Goal: Information Seeking & Learning: Learn about a topic

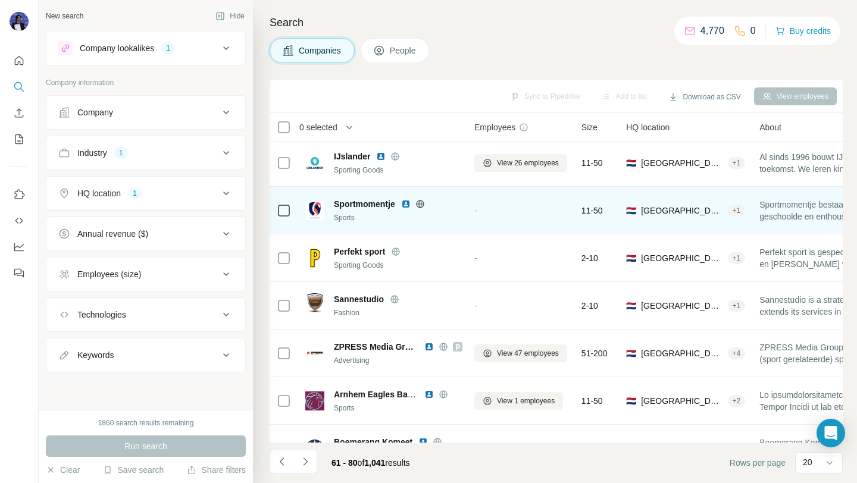
scroll to position [651, 2]
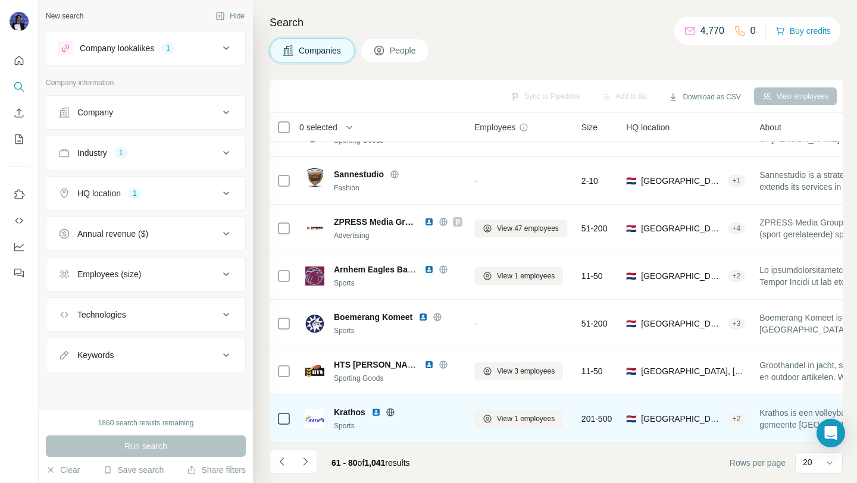
click at [352, 411] on span "Krathos" at bounding box center [350, 412] width 32 height 12
click at [376, 412] on img at bounding box center [376, 413] width 10 height 10
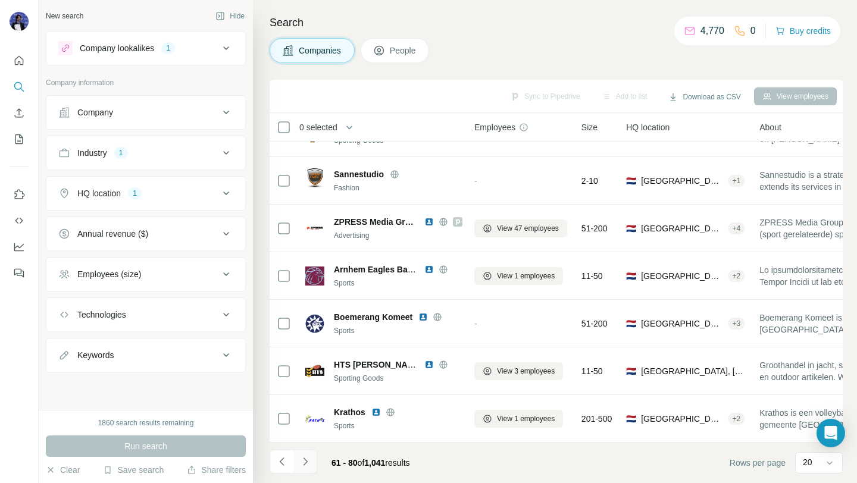
click at [306, 465] on icon "Navigate to next page" at bounding box center [305, 462] width 12 height 12
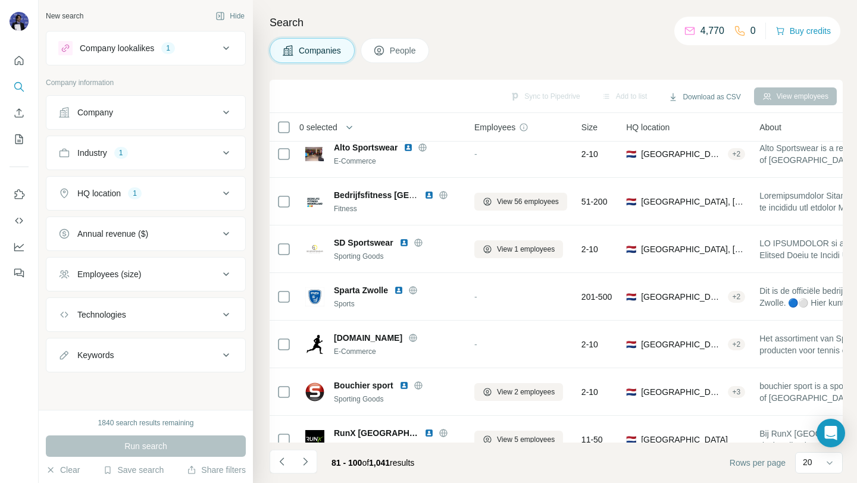
scroll to position [0, 2]
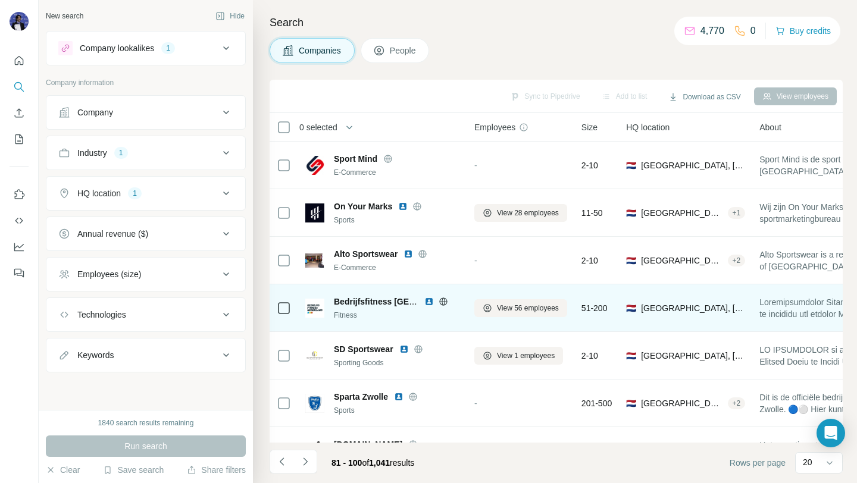
click at [441, 300] on icon at bounding box center [443, 302] width 10 height 10
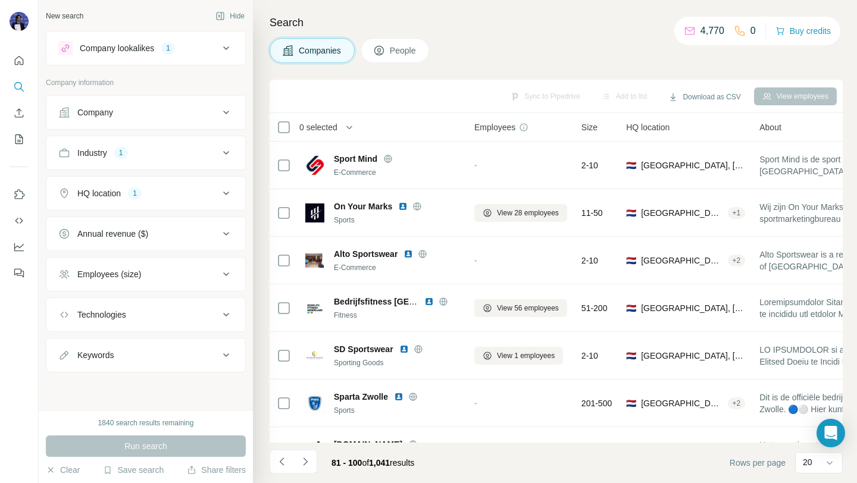
click at [216, 193] on div "HQ location 1" at bounding box center [138, 193] width 161 height 12
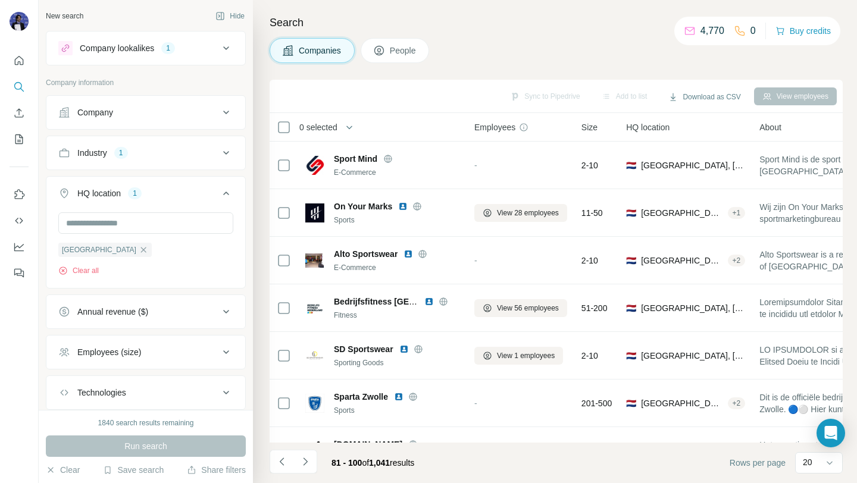
click at [189, 49] on div "Company lookalikes 1" at bounding box center [138, 48] width 161 height 14
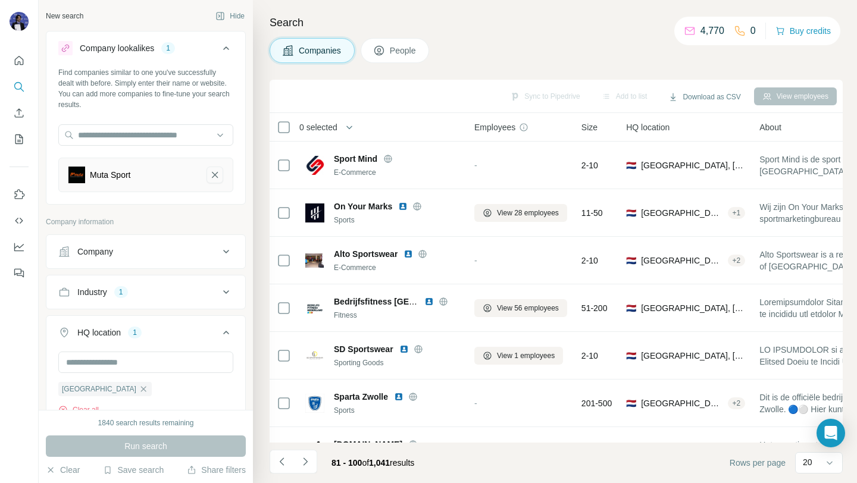
click at [218, 176] on icon "Muta Sport-remove-button" at bounding box center [214, 175] width 11 height 12
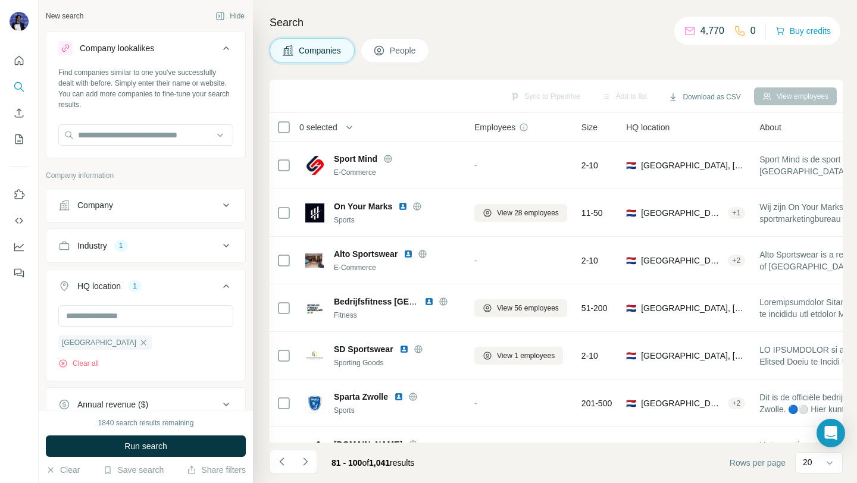
click at [221, 45] on icon at bounding box center [226, 48] width 14 height 14
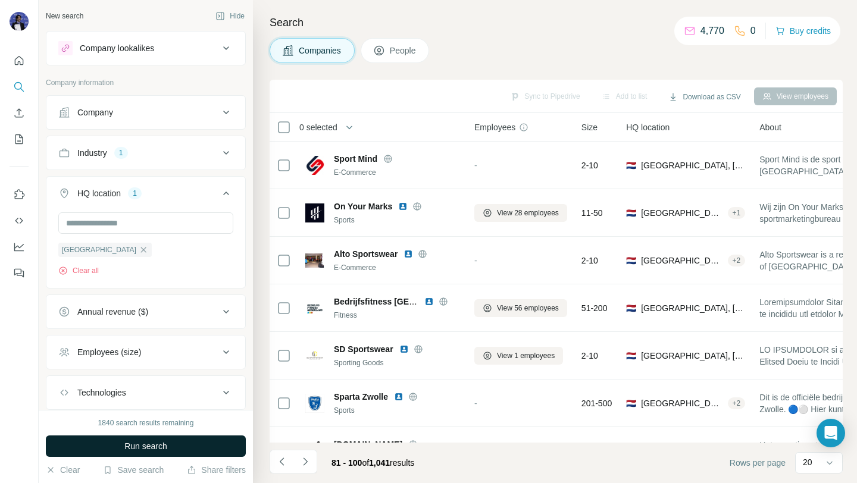
click at [177, 443] on button "Run search" at bounding box center [146, 446] width 200 height 21
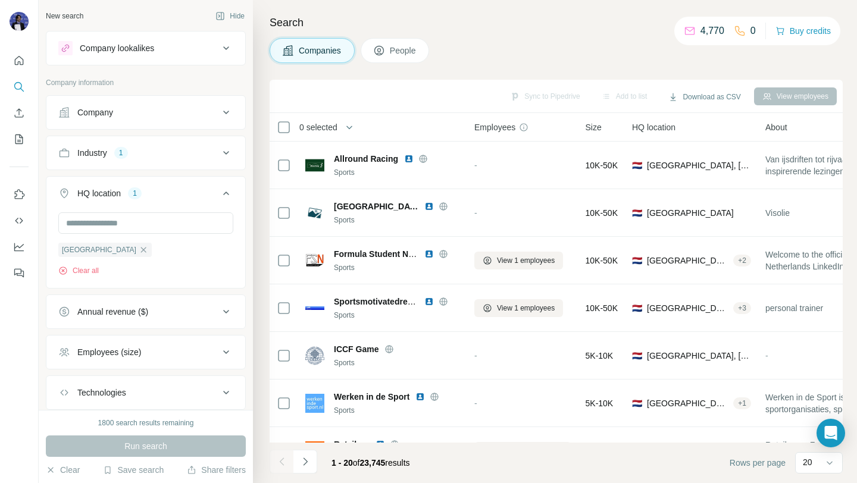
click at [228, 187] on icon at bounding box center [226, 193] width 14 height 14
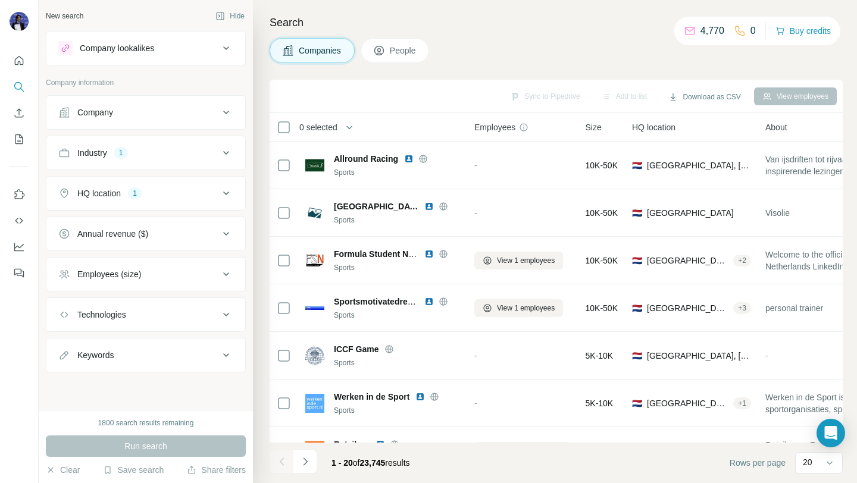
click at [168, 162] on button "Industry 1" at bounding box center [145, 153] width 199 height 29
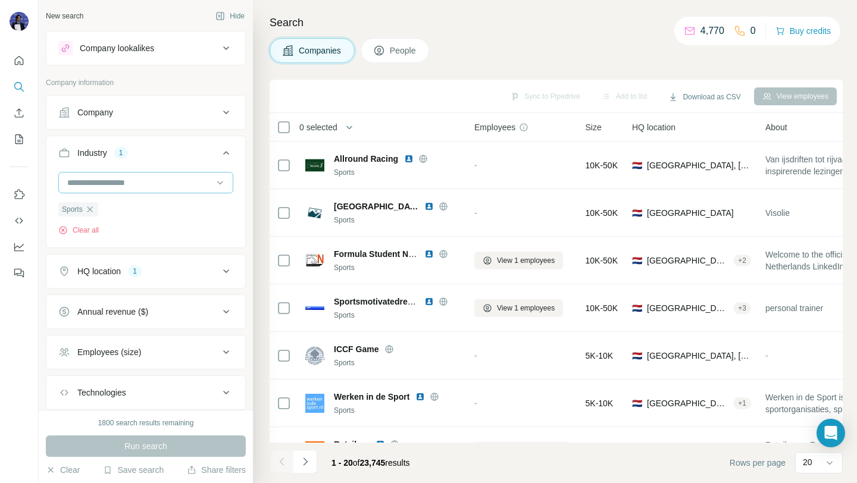
click at [155, 182] on input at bounding box center [139, 182] width 147 height 13
click at [147, 180] on input at bounding box center [139, 182] width 147 height 13
click at [142, 183] on input at bounding box center [139, 182] width 147 height 13
click at [141, 183] on input at bounding box center [139, 182] width 147 height 13
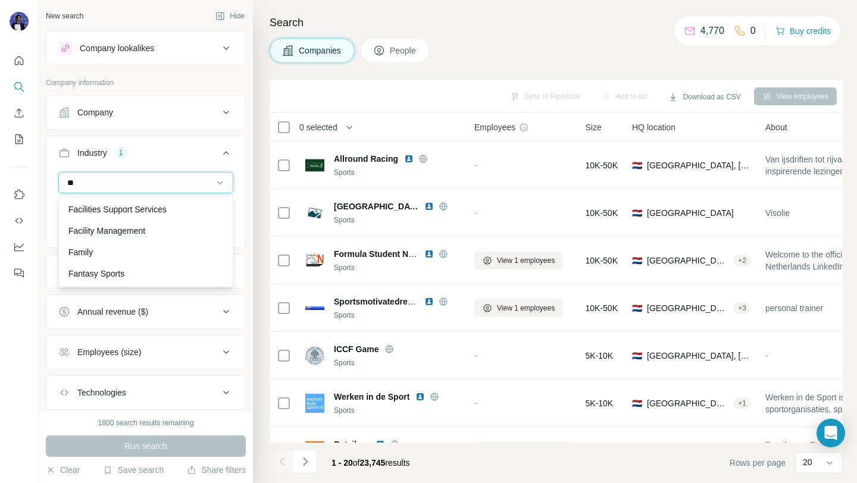
type input "*"
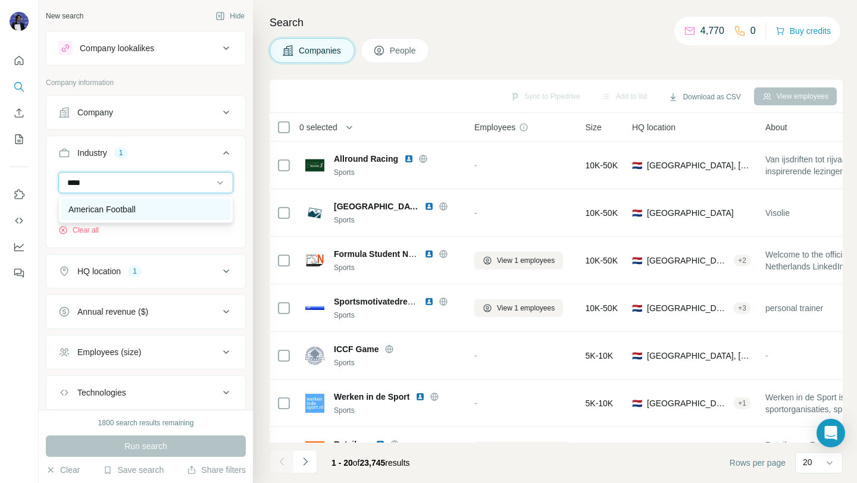
type input "****"
click at [98, 208] on p "American Football" at bounding box center [101, 209] width 67 height 12
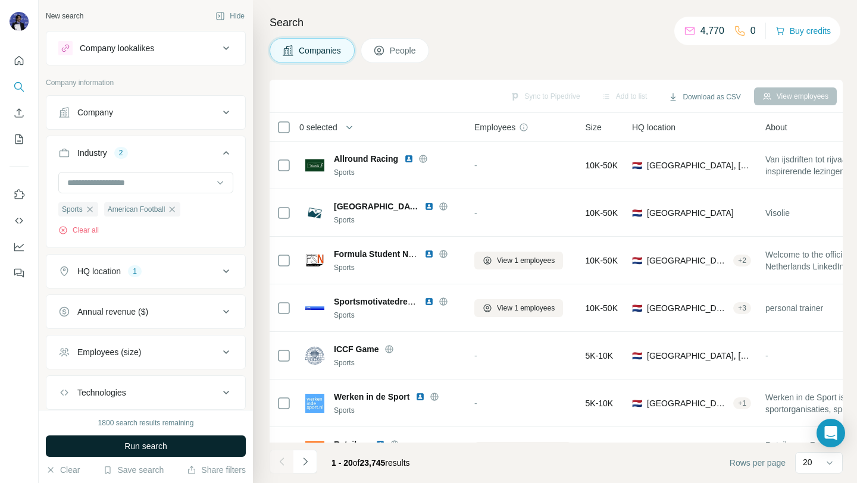
click at [134, 446] on span "Run search" at bounding box center [145, 446] width 43 height 12
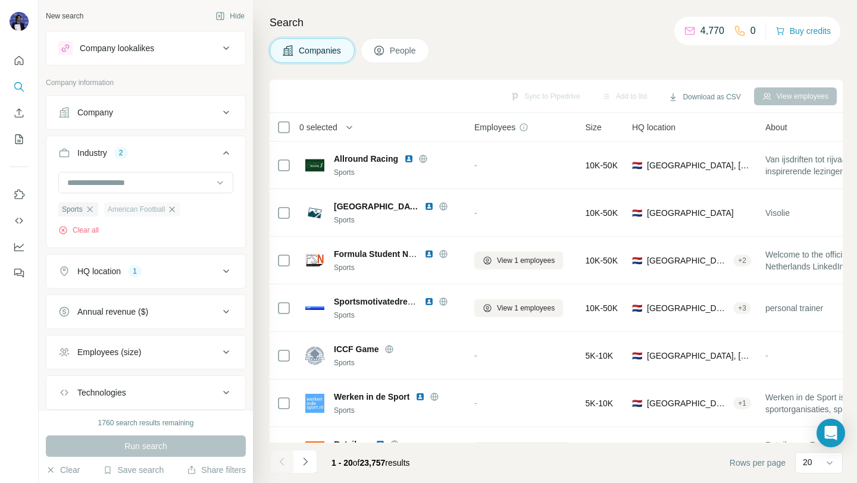
click at [177, 208] on icon "button" at bounding box center [172, 210] width 10 height 10
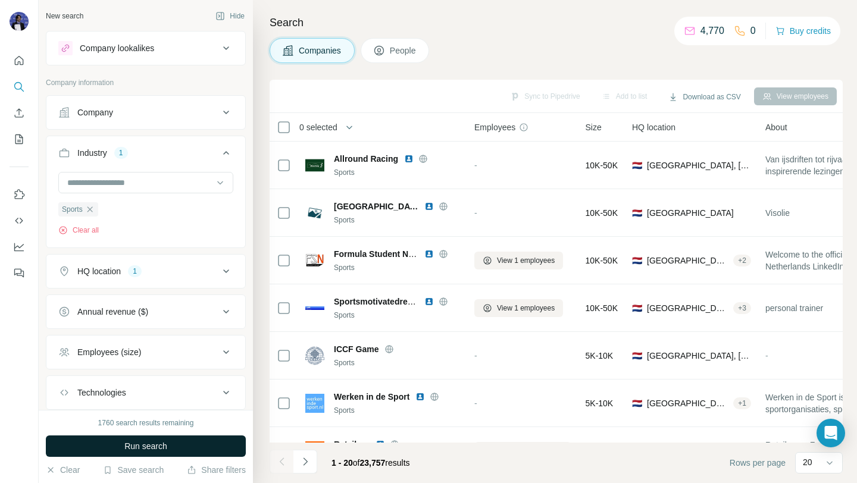
click at [166, 443] on span "Run search" at bounding box center [145, 446] width 43 height 12
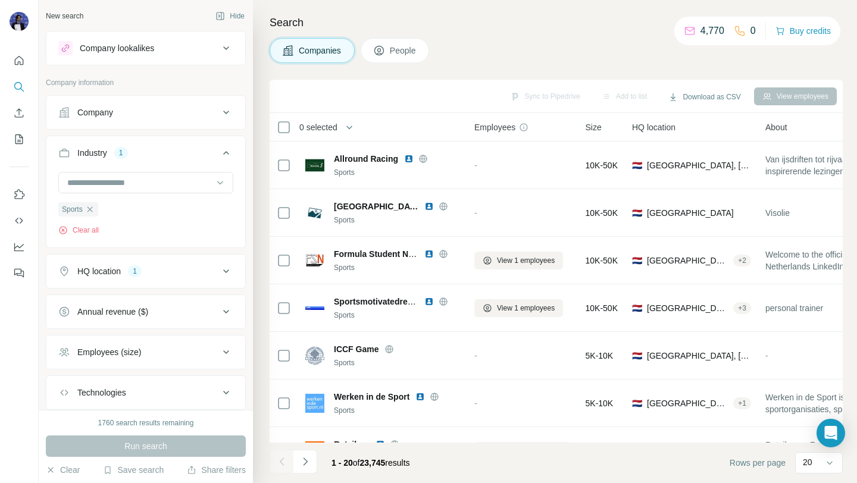
click at [153, 353] on div "Employees (size)" at bounding box center [138, 352] width 161 height 12
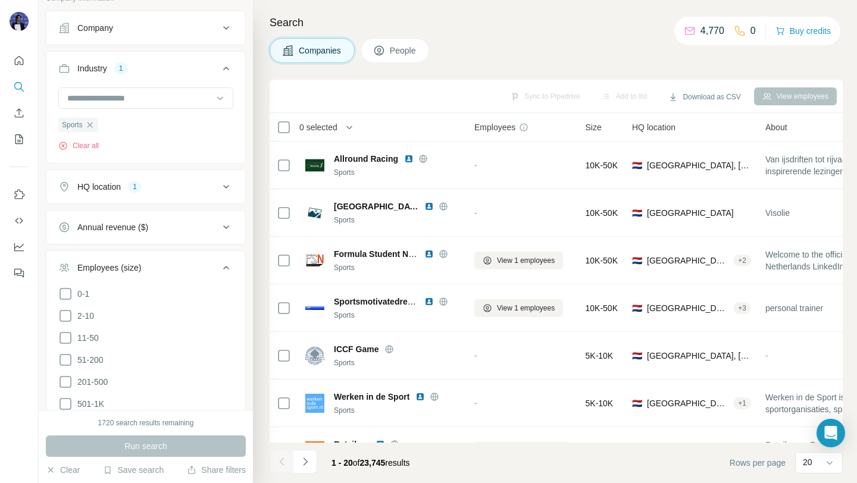
scroll to position [93, 0]
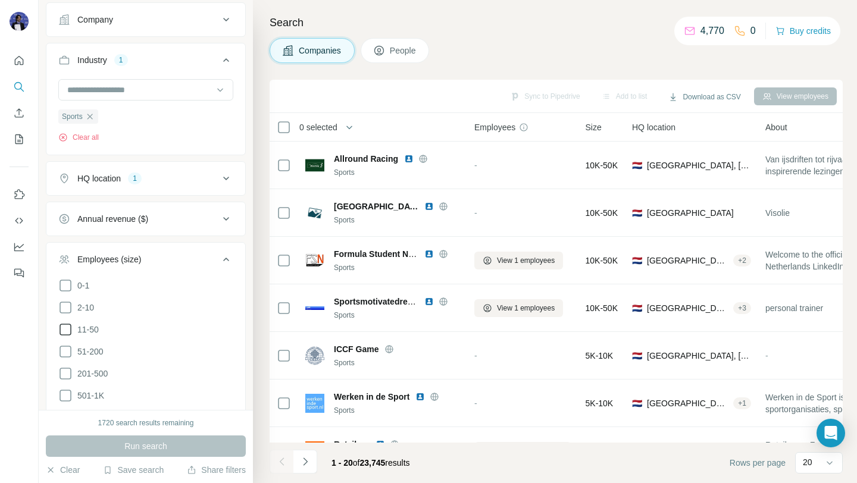
click at [68, 328] on icon at bounding box center [65, 329] width 14 height 14
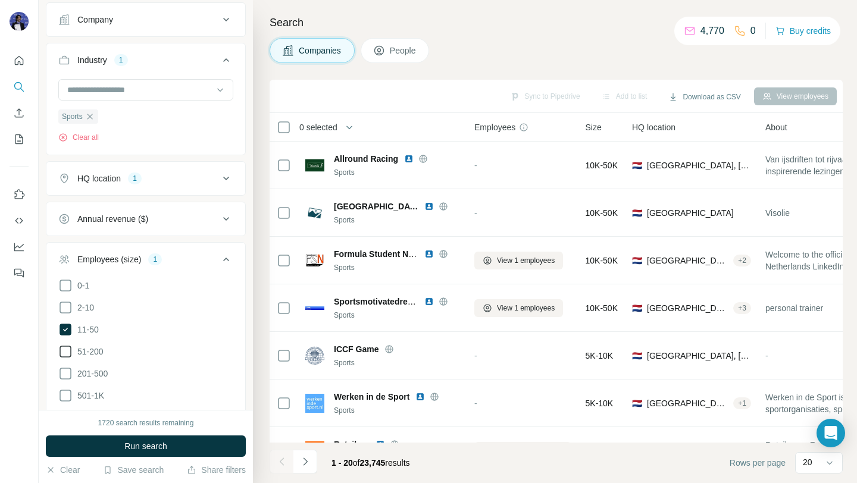
click at [67, 351] on icon at bounding box center [65, 351] width 14 height 14
click at [113, 444] on button "Run search" at bounding box center [146, 446] width 200 height 21
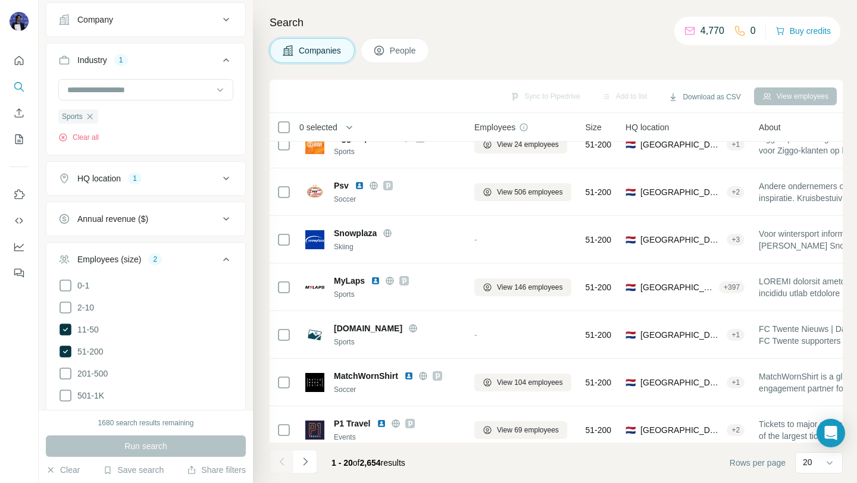
scroll to position [399, 2]
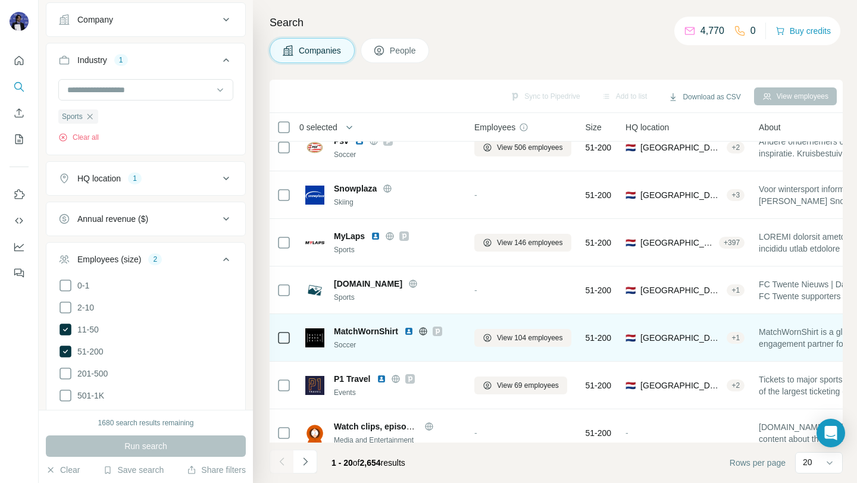
click at [412, 330] on img at bounding box center [409, 332] width 10 height 10
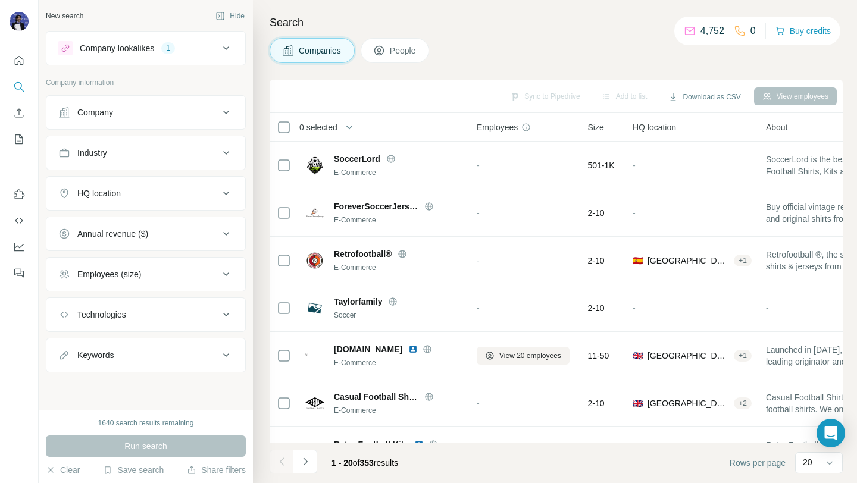
click at [182, 193] on div "HQ location" at bounding box center [138, 193] width 161 height 12
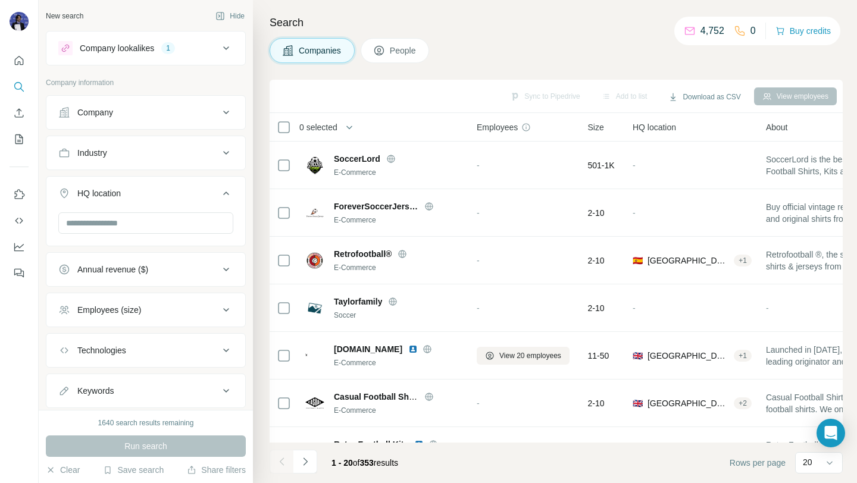
click at [182, 193] on div "HQ location" at bounding box center [138, 193] width 161 height 12
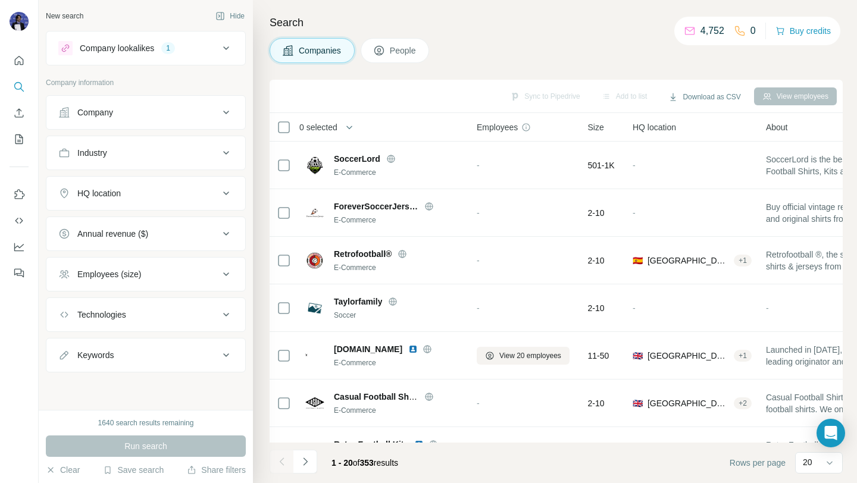
click at [182, 193] on div "HQ location" at bounding box center [138, 193] width 161 height 12
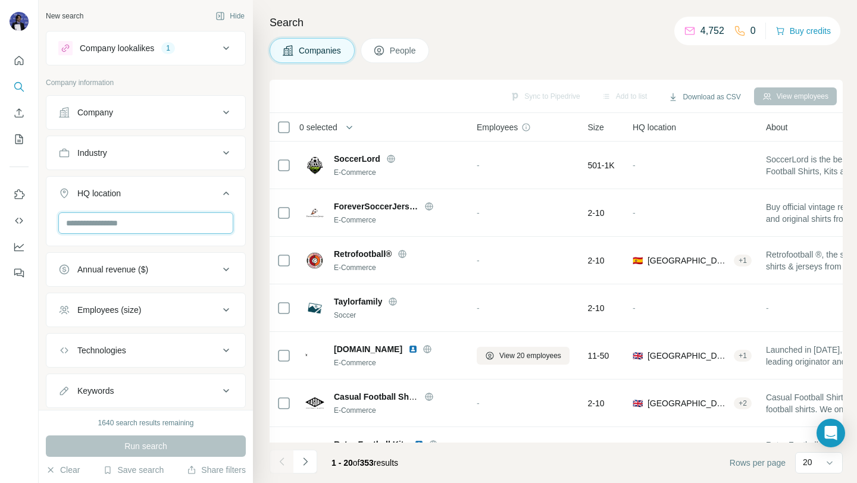
click at [199, 218] on input "text" at bounding box center [145, 222] width 175 height 21
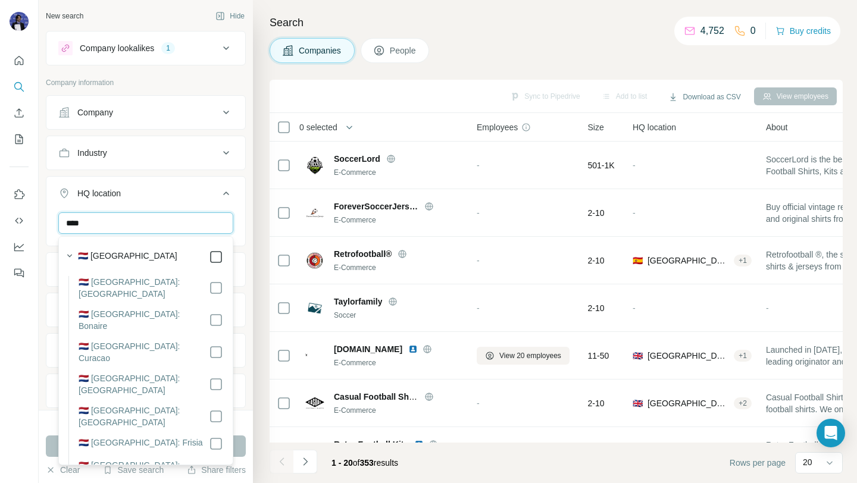
type input "****"
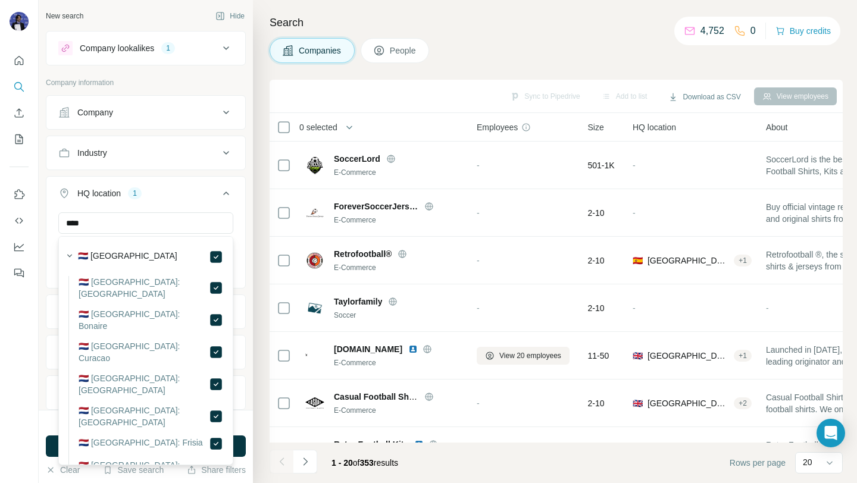
click at [177, 188] on div "HQ location 1" at bounding box center [138, 193] width 161 height 12
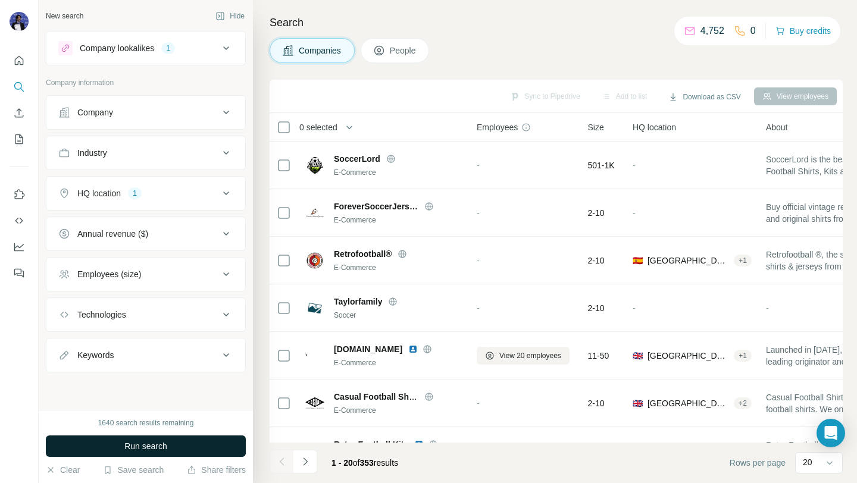
click at [129, 443] on span "Run search" at bounding box center [145, 446] width 43 height 12
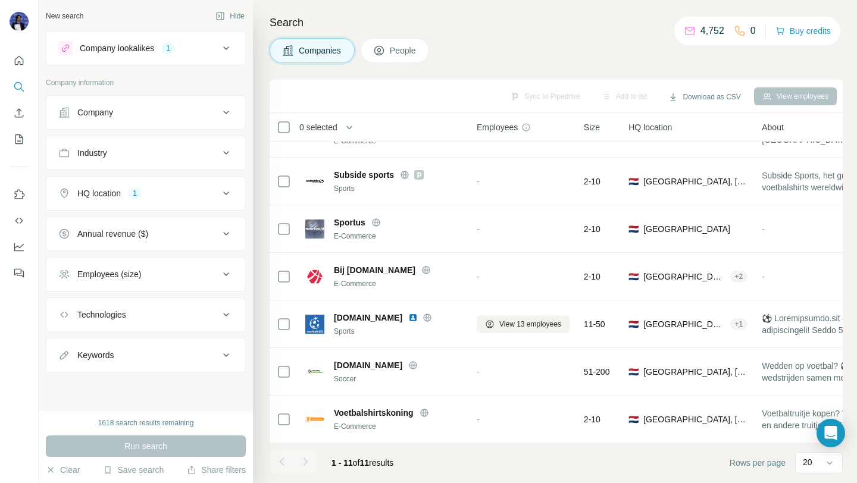
scroll to position [223, 0]
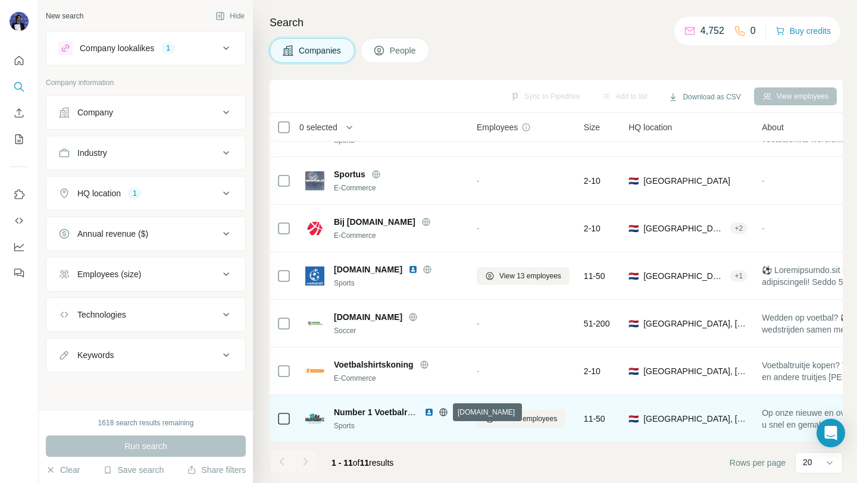
click at [444, 412] on icon at bounding box center [443, 413] width 10 height 10
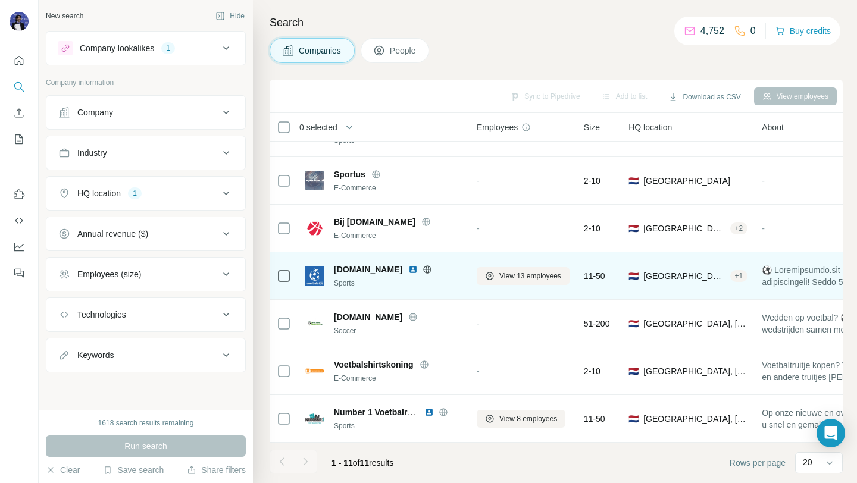
click at [423, 265] on icon at bounding box center [427, 270] width 10 height 10
click at [415, 268] on img at bounding box center [413, 270] width 10 height 10
click at [428, 266] on icon at bounding box center [427, 269] width 3 height 8
